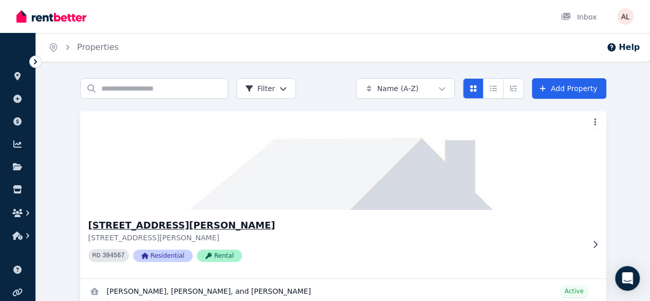
click at [111, 181] on img at bounding box center [343, 160] width 552 height 104
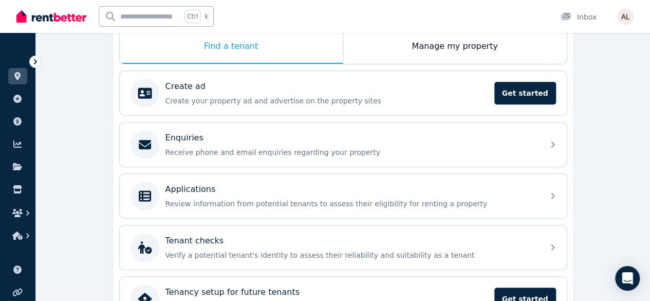
scroll to position [205, 0]
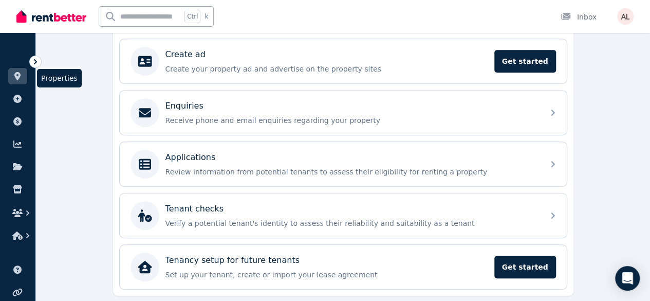
click at [16, 78] on icon at bounding box center [17, 76] width 6 height 8
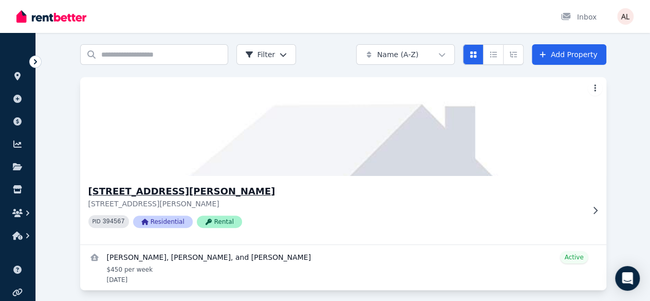
scroll to position [49, 0]
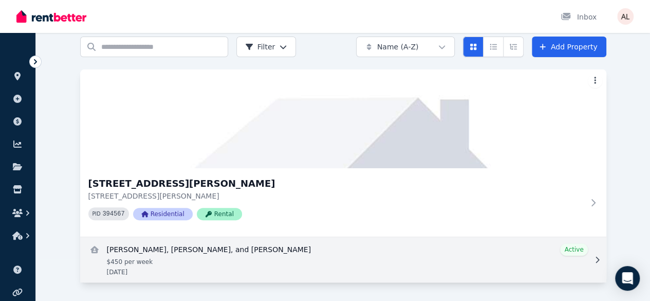
click at [167, 271] on link "View details for Glen Haxby, Giselle Branella, and Charles Morton" at bounding box center [343, 259] width 526 height 45
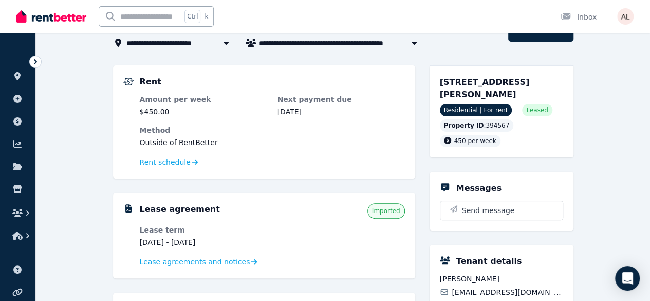
scroll to position [51, 0]
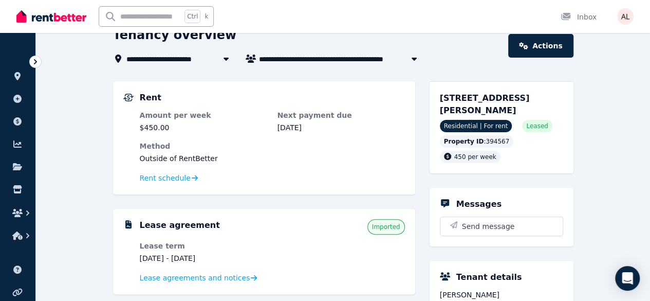
click at [284, 167] on dl "Amount per week $450.00 Next payment due [DATE] Method Outside of RentBetter Re…" at bounding box center [272, 147] width 265 height 74
click at [167, 178] on span "Rent schedule" at bounding box center [165, 178] width 51 height 10
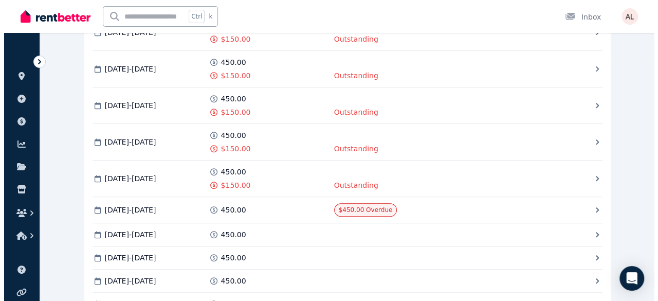
scroll to position [257, 0]
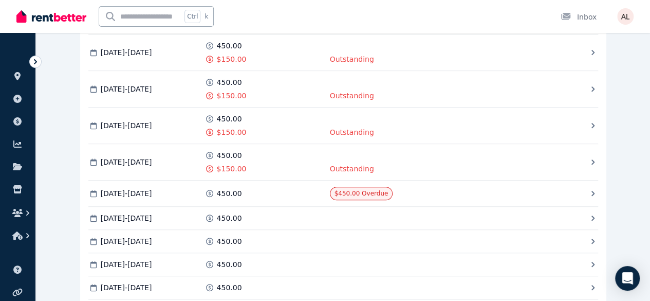
click at [0, 0] on div "$450.00 Overdue" at bounding box center [0, 0] width 0 height 0
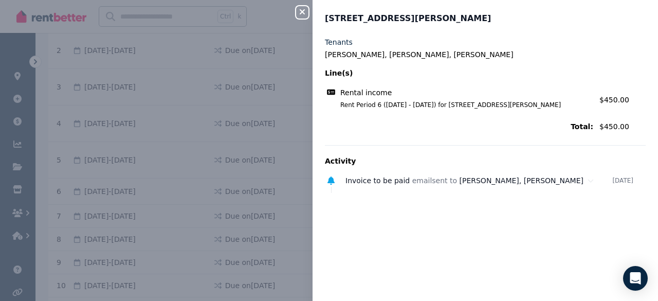
click at [531, 234] on div "Tenants [PERSON_NAME], [PERSON_NAME], [PERSON_NAME] Line(s) Rental income Rent …" at bounding box center [484, 162] width 345 height 251
click at [466, 109] on div "Rental income Rent Period 6 ([DATE] - [DATE]) for [STREET_ADDRESS][PERSON_NAME]…" at bounding box center [485, 98] width 321 height 28
click at [394, 91] on div "Rental income" at bounding box center [459, 92] width 268 height 10
click at [384, 94] on div "Rental income" at bounding box center [459, 92] width 268 height 10
click at [380, 94] on span "Rental income" at bounding box center [365, 92] width 51 height 10
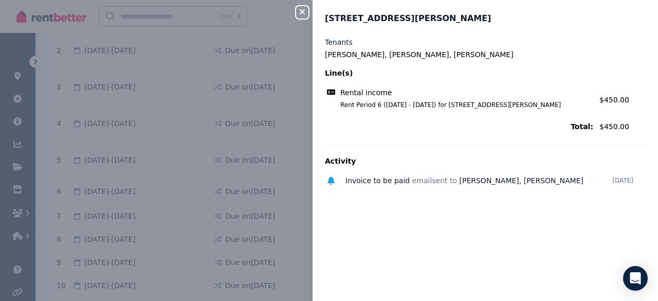
click at [623, 132] on div "Total: $450.00" at bounding box center [485, 126] width 321 height 16
click at [607, 97] on span "$450.00" at bounding box center [614, 100] width 30 height 8
click at [365, 185] on div "Invoice to be paid email sent to [PERSON_NAME], [PERSON_NAME] [DATE]" at bounding box center [479, 180] width 321 height 16
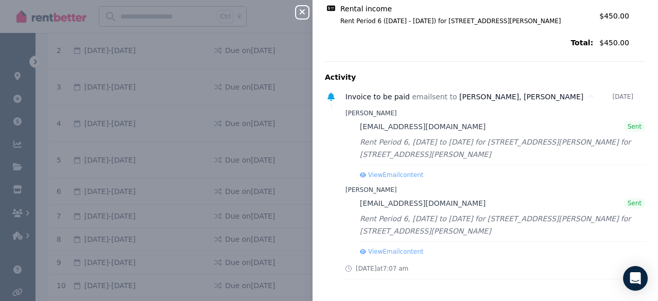
scroll to position [0, 0]
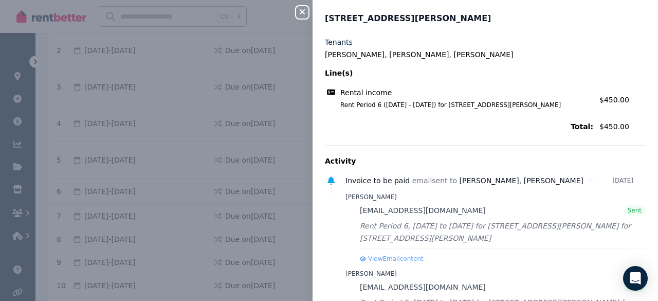
click at [306, 9] on icon "button" at bounding box center [302, 12] width 12 height 8
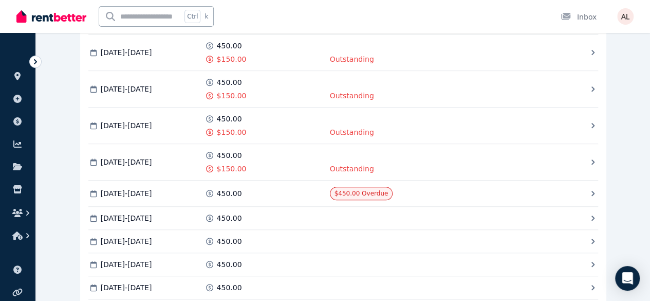
click at [0, 0] on span "Mark as Paid" at bounding box center [0, 0] width 0 height 0
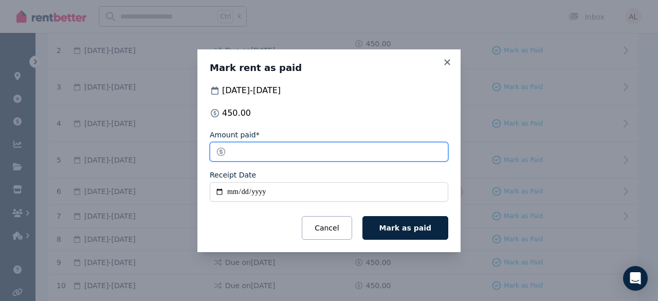
click at [235, 150] on input "******" at bounding box center [329, 152] width 238 height 20
type input "******"
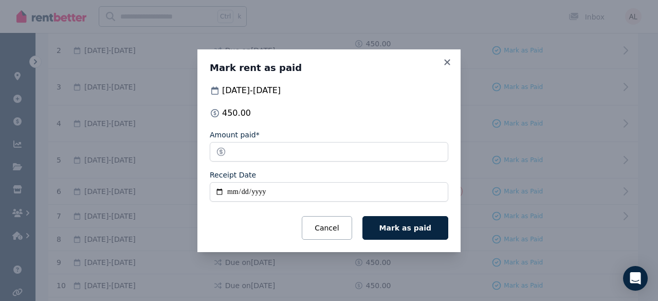
click at [226, 189] on input "Receipt Date" at bounding box center [329, 192] width 238 height 20
click at [448, 59] on icon at bounding box center [447, 62] width 10 height 9
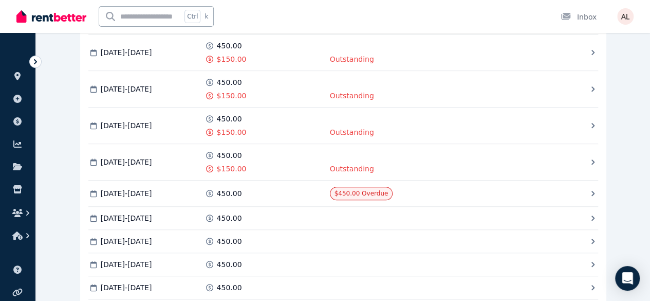
click at [0, 0] on span "Mark as Paid" at bounding box center [0, 0] width 0 height 0
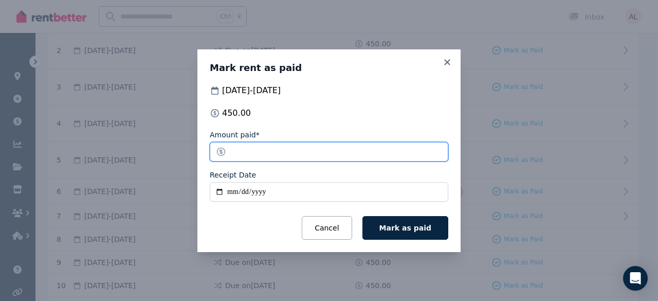
click at [240, 151] on input "******" at bounding box center [329, 152] width 238 height 20
type input "******"
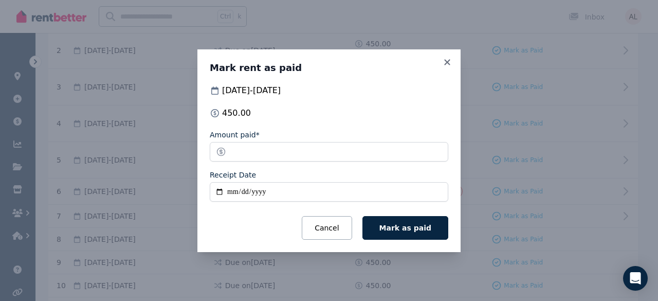
click at [231, 191] on input "Receipt Date" at bounding box center [329, 192] width 238 height 20
click at [228, 189] on input "Receipt Date" at bounding box center [329, 192] width 238 height 20
type input "**********"
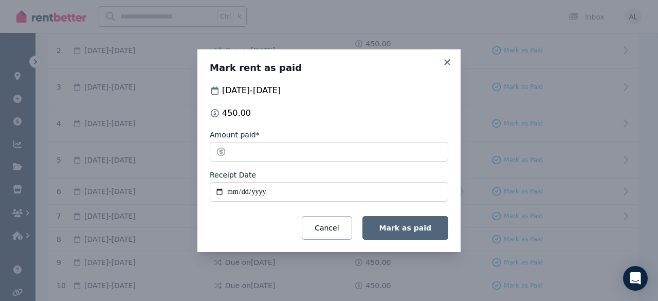
click at [407, 219] on button "Mark as paid" at bounding box center [405, 228] width 86 height 24
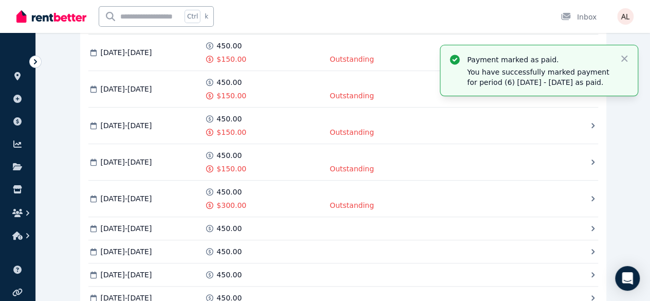
drag, startPoint x: 425, startPoint y: 198, endPoint x: 430, endPoint y: 202, distance: 6.2
click at [0, 0] on span "Outstanding" at bounding box center [0, 0] width 0 height 0
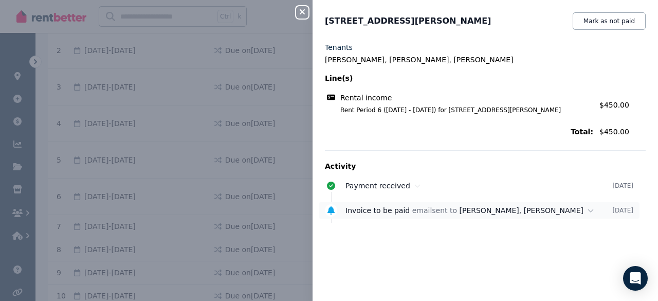
click at [369, 209] on span "Invoice to be paid" at bounding box center [377, 210] width 64 height 8
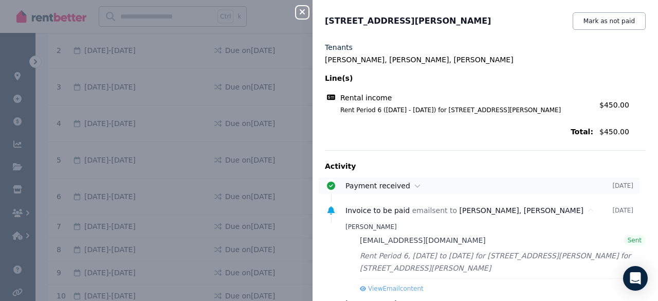
click at [379, 184] on span "Payment received" at bounding box center [377, 185] width 65 height 8
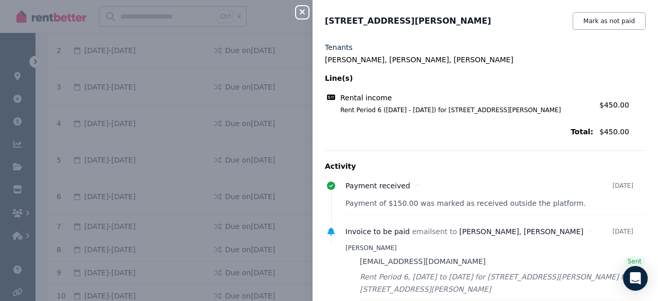
drag, startPoint x: 302, startPoint y: 12, endPoint x: 300, endPoint y: 30, distance: 18.6
click at [303, 12] on icon "button" at bounding box center [301, 11] width 5 height 5
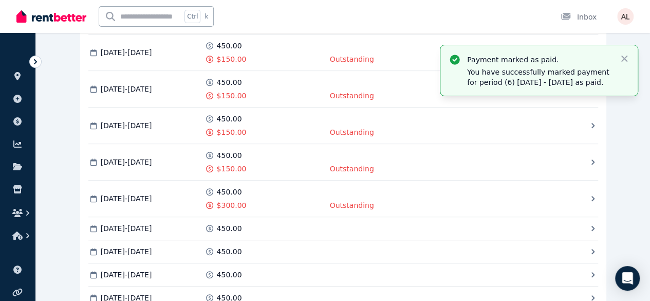
click at [0, 0] on span "Mark as Paid" at bounding box center [0, 0] width 0 height 0
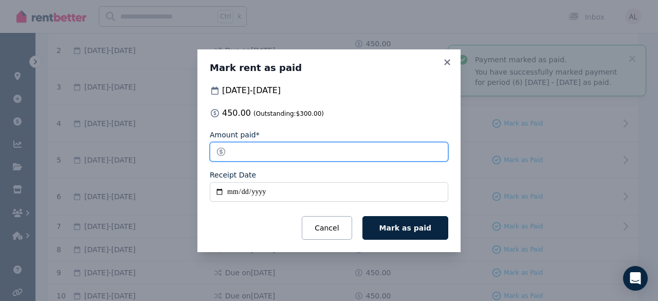
click at [234, 152] on input "******" at bounding box center [329, 152] width 238 height 20
type input "******"
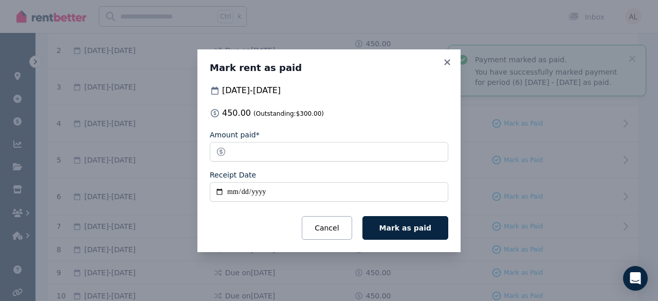
click at [230, 191] on input "Receipt Date" at bounding box center [329, 192] width 238 height 20
type input "**********"
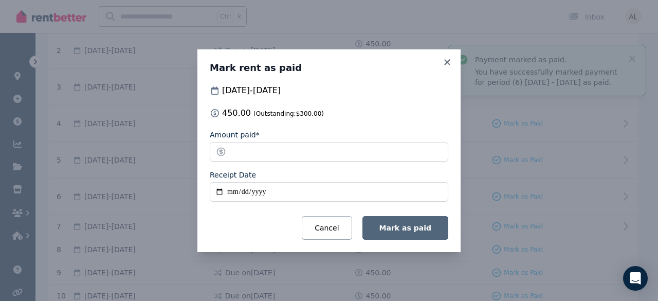
click at [414, 236] on button "Mark as paid" at bounding box center [405, 228] width 86 height 24
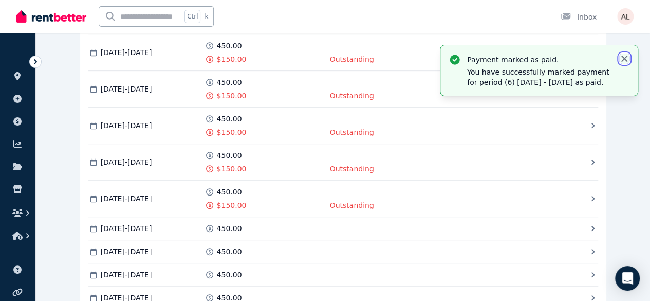
click at [625, 56] on icon "button" at bounding box center [624, 58] width 10 height 10
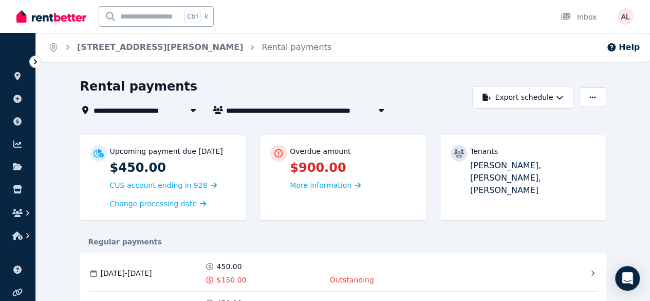
click at [199, 76] on div "**********" at bounding box center [325, 150] width 650 height 301
